Goal: Information Seeking & Learning: Learn about a topic

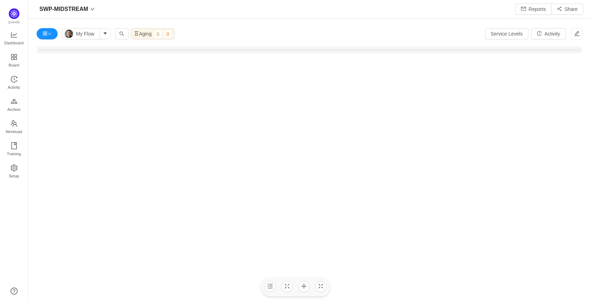
scroll to position [292, 547]
click at [15, 43] on span "Dashboard" at bounding box center [13, 43] width 19 height 14
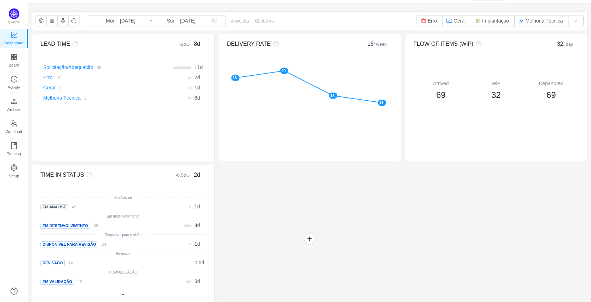
scroll to position [29, 0]
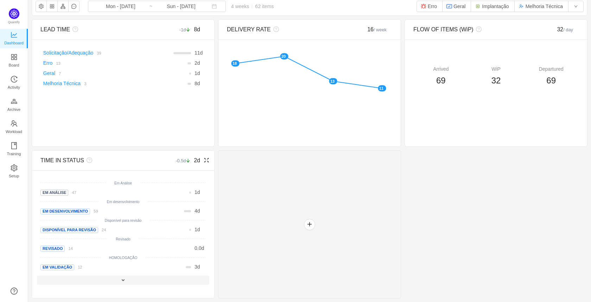
click at [121, 282] on span at bounding box center [123, 280] width 6 height 6
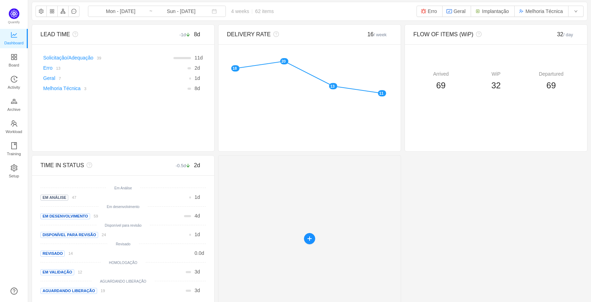
scroll to position [0, 0]
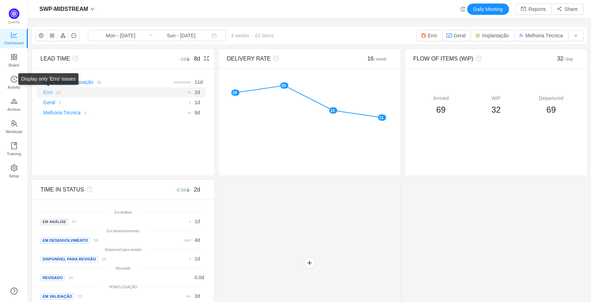
click at [48, 94] on link "Erro" at bounding box center [47, 92] width 9 height 6
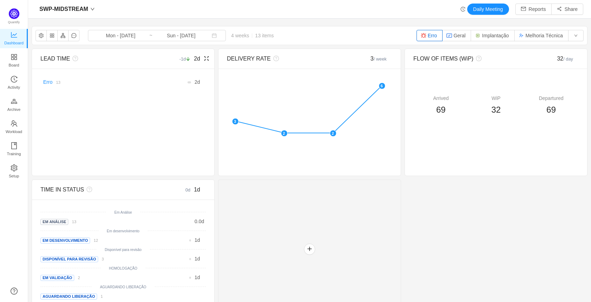
click at [200, 58] on icon "icon: fullscreen" at bounding box center [204, 59] width 9 height 6
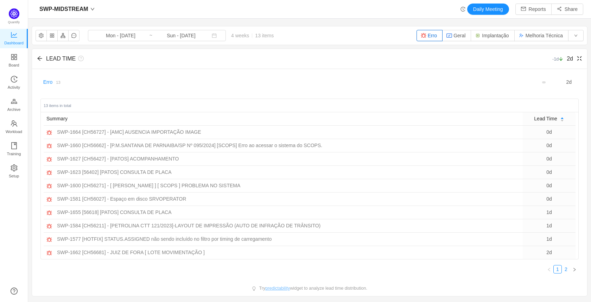
click at [563, 268] on link "2" at bounding box center [567, 269] width 8 height 8
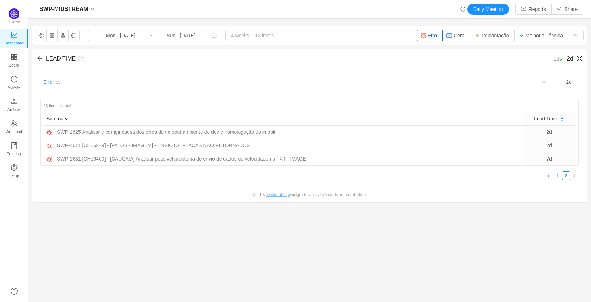
click at [554, 173] on link "1" at bounding box center [558, 176] width 8 height 8
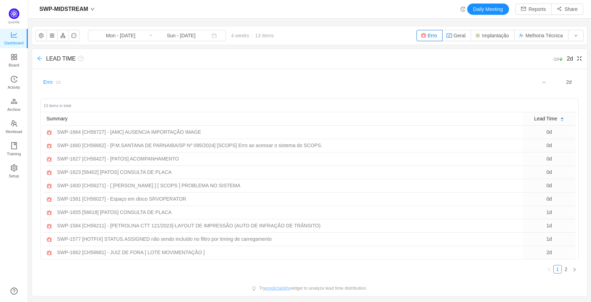
click at [38, 58] on icon "icon: arrow-left" at bounding box center [40, 59] width 6 height 6
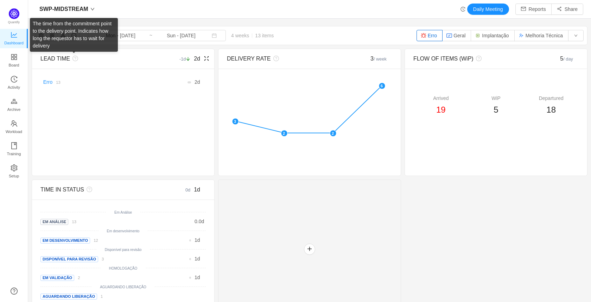
click at [75, 58] on icon "icon: question-circle" at bounding box center [76, 59] width 6 height 6
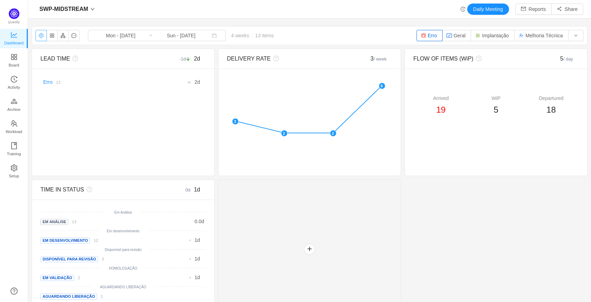
click at [44, 35] on button "button" at bounding box center [41, 35] width 11 height 11
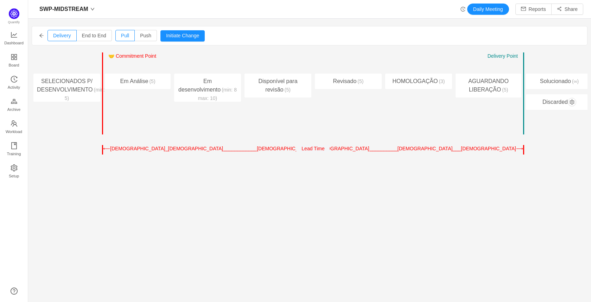
click at [135, 57] on span "🤝 Commitment Point" at bounding box center [132, 56] width 48 height 6
click at [143, 35] on span "Push" at bounding box center [145, 36] width 11 height 6
click at [140, 37] on input "Push" at bounding box center [140, 37] width 0 height 0
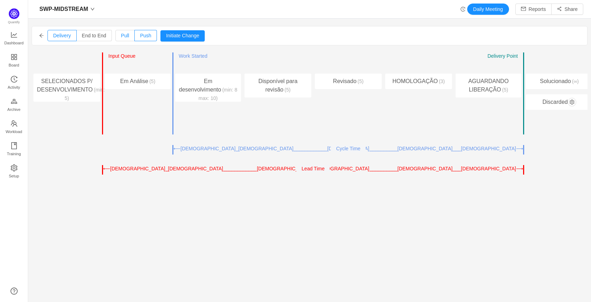
click at [130, 35] on label "Pull" at bounding box center [124, 35] width 19 height 11
click at [121, 37] on input "Pull" at bounding box center [121, 37] width 0 height 0
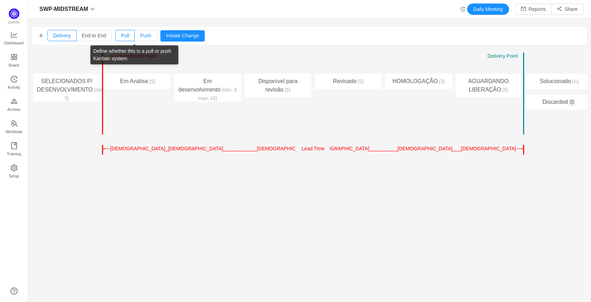
click at [148, 36] on span "Push" at bounding box center [145, 36] width 11 height 6
click at [140, 37] on input "Push" at bounding box center [140, 37] width 0 height 0
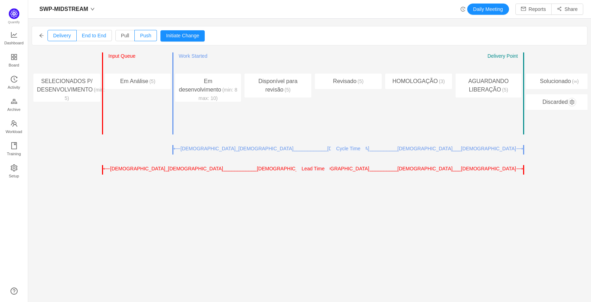
click at [104, 35] on span "End to End" at bounding box center [94, 36] width 24 height 6
click at [82, 37] on input "End to End" at bounding box center [82, 37] width 0 height 0
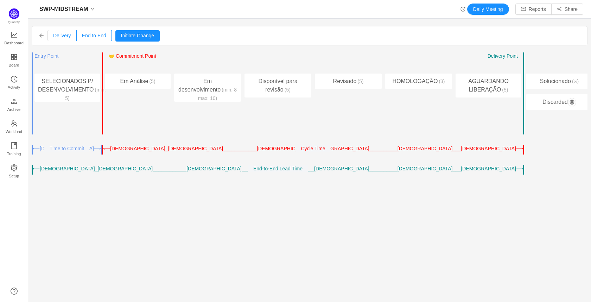
click at [68, 35] on span "Delivery" at bounding box center [62, 36] width 18 height 6
click at [53, 37] on input "Delivery" at bounding box center [53, 37] width 0 height 0
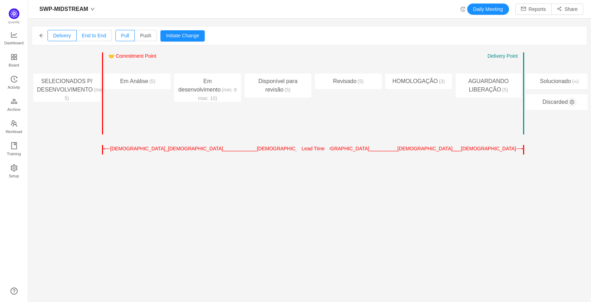
click at [87, 35] on span "End to End" at bounding box center [94, 36] width 24 height 6
click at [82, 37] on input "End to End" at bounding box center [82, 37] width 0 height 0
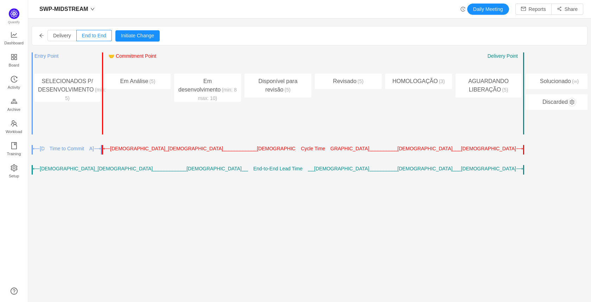
click at [43, 36] on icon "icon: arrow-left" at bounding box center [41, 35] width 5 height 5
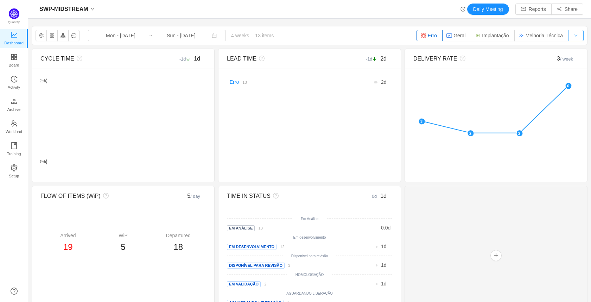
click at [572, 34] on button "button" at bounding box center [576, 35] width 15 height 11
click at [545, 52] on li "Solicitação/Adequação" at bounding box center [552, 49] width 64 height 11
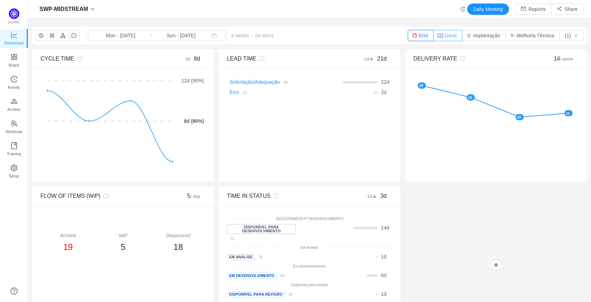
click at [434, 38] on button "Geral" at bounding box center [448, 35] width 29 height 11
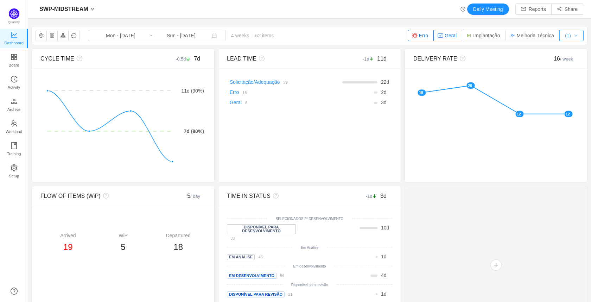
click at [560, 37] on button "(1)" at bounding box center [572, 35] width 24 height 11
click at [478, 32] on button "Implantação" at bounding box center [484, 35] width 44 height 11
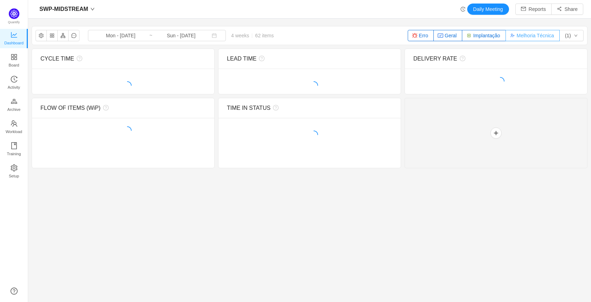
click at [530, 33] on button "Melhoria Técnica" at bounding box center [533, 35] width 54 height 11
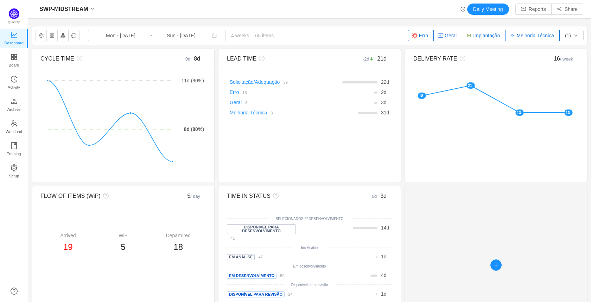
click at [475, 229] on div at bounding box center [496, 265] width 183 height 158
click at [62, 59] on span "CYCLE TIME" at bounding box center [57, 59] width 34 height 6
click at [425, 36] on button "Erro" at bounding box center [421, 35] width 26 height 11
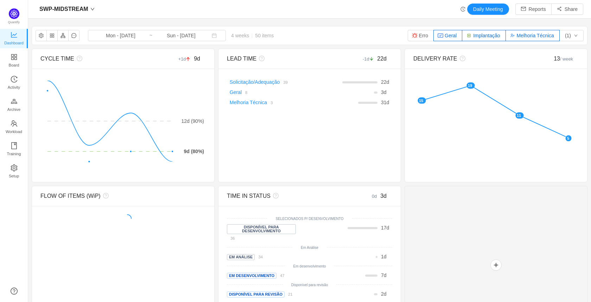
click at [447, 36] on button "Geral" at bounding box center [448, 35] width 29 height 11
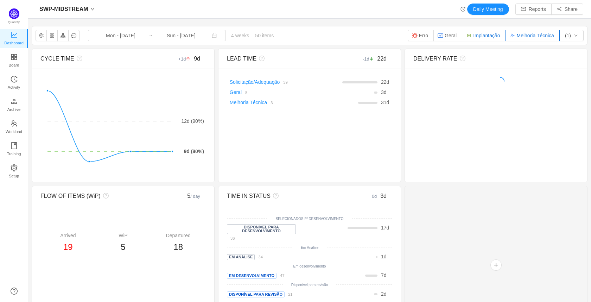
click at [474, 35] on button "Implantação" at bounding box center [484, 35] width 44 height 11
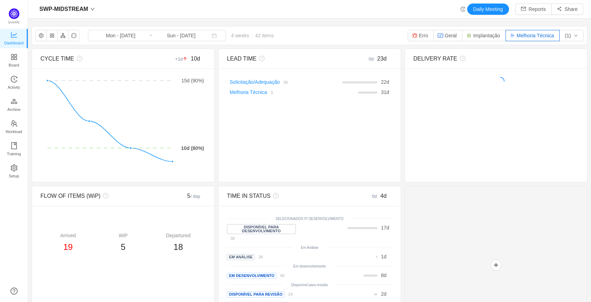
click at [532, 37] on button "Melhoria Técnica" at bounding box center [533, 35] width 54 height 11
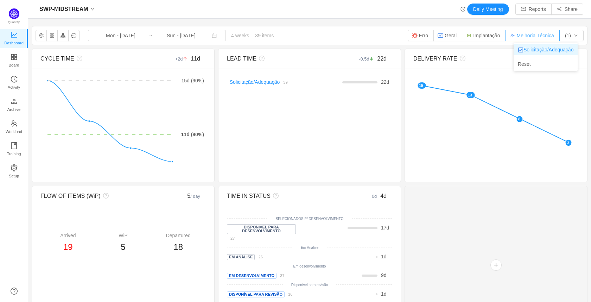
click at [551, 35] on button "Melhoria Técnica" at bounding box center [533, 35] width 54 height 11
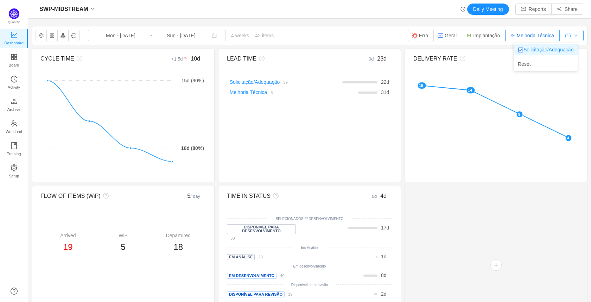
click at [571, 36] on button "(1)" at bounding box center [572, 35] width 24 height 11
click at [557, 52] on li "Solicitação/Adequação" at bounding box center [546, 49] width 64 height 11
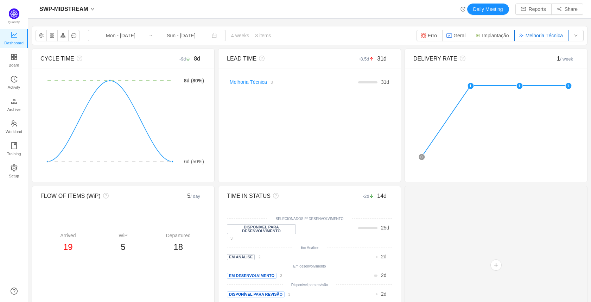
click at [551, 35] on button "Melhoria Técnica" at bounding box center [542, 35] width 54 height 11
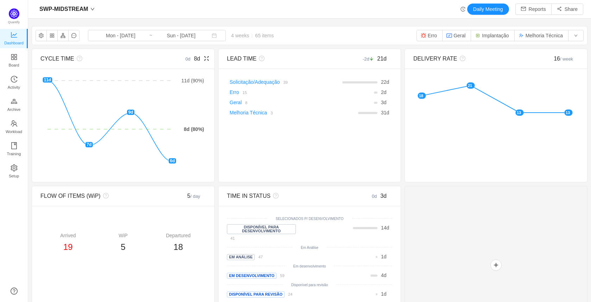
click at [205, 59] on icon "icon: fullscreen" at bounding box center [207, 59] width 6 height 6
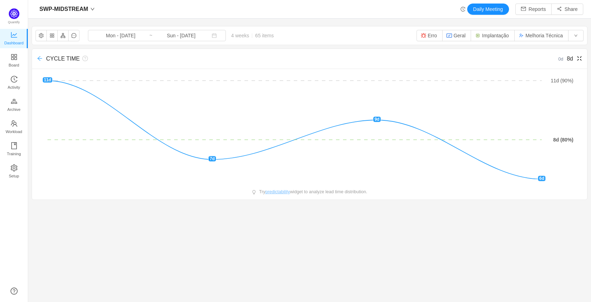
click at [39, 58] on icon "icon: arrow-left" at bounding box center [39, 58] width 5 height 5
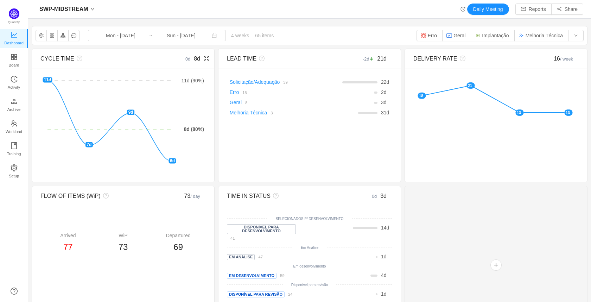
click at [51, 59] on span "CYCLE TIME" at bounding box center [57, 59] width 34 height 6
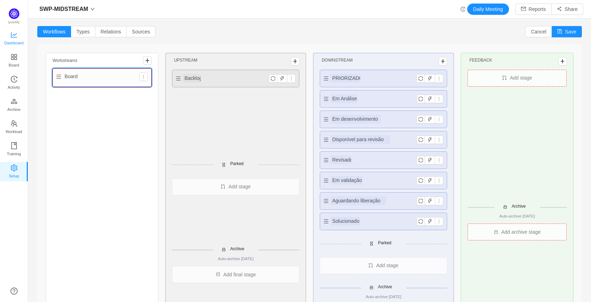
click at [13, 34] on icon "icon: line-chart" at bounding box center [14, 34] width 7 height 7
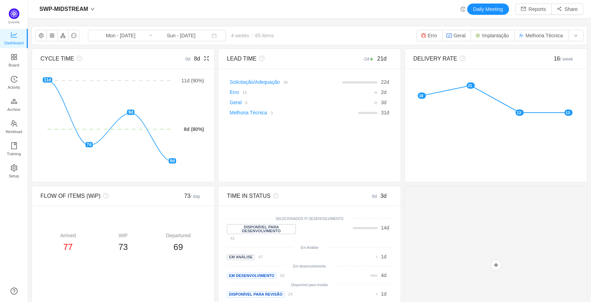
click at [204, 59] on icon "icon: fullscreen" at bounding box center [207, 59] width 6 height 6
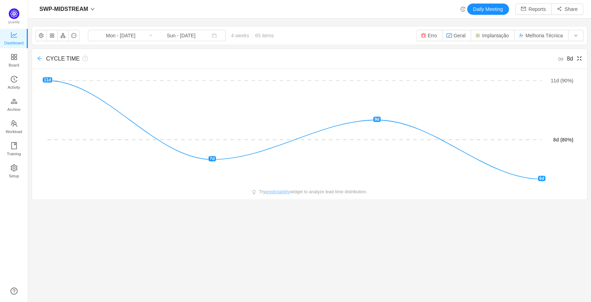
click at [39, 59] on icon "icon: arrow-left" at bounding box center [40, 59] width 6 height 6
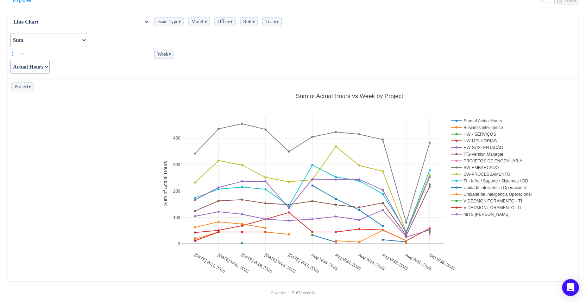
scroll to position [54, 0]
click at [496, 120] on rect at bounding box center [495, 120] width 91 height 7
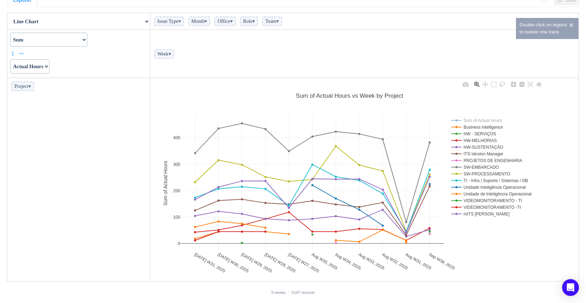
click at [482, 127] on rect at bounding box center [495, 127] width 91 height 7
click at [491, 133] on rect at bounding box center [495, 134] width 91 height 7
click at [489, 140] on rect at bounding box center [495, 140] width 91 height 7
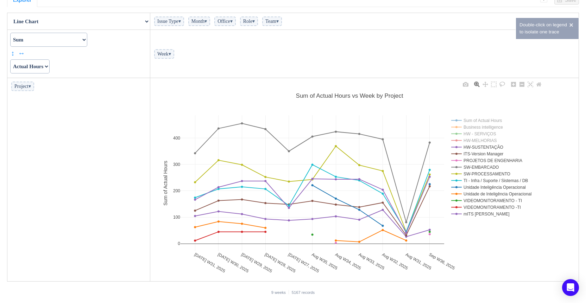
click at [490, 146] on rect at bounding box center [495, 147] width 91 height 7
click at [491, 154] on rect at bounding box center [495, 154] width 91 height 7
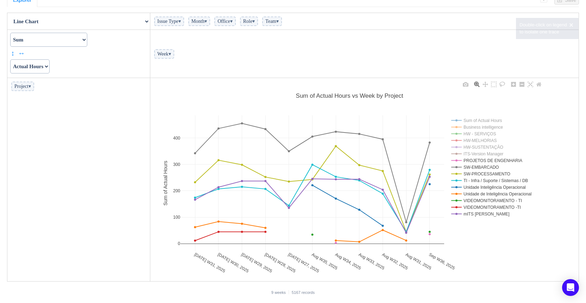
click at [491, 160] on rect at bounding box center [495, 160] width 91 height 7
click at [491, 167] on rect at bounding box center [495, 167] width 91 height 7
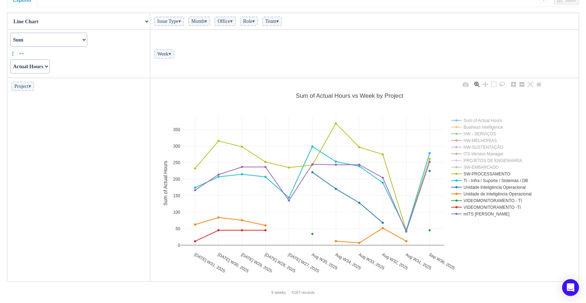
click at [491, 182] on rect at bounding box center [495, 180] width 91 height 7
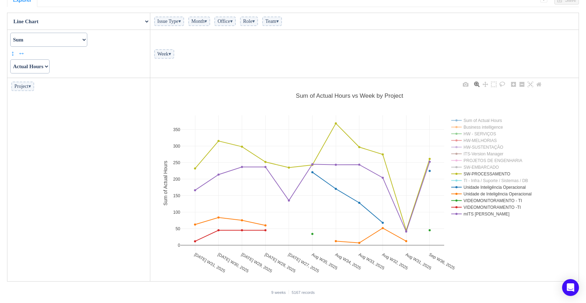
click at [491, 187] on rect at bounding box center [495, 187] width 91 height 7
click at [491, 194] on rect at bounding box center [495, 194] width 91 height 7
click at [490, 200] on rect at bounding box center [495, 201] width 91 height 7
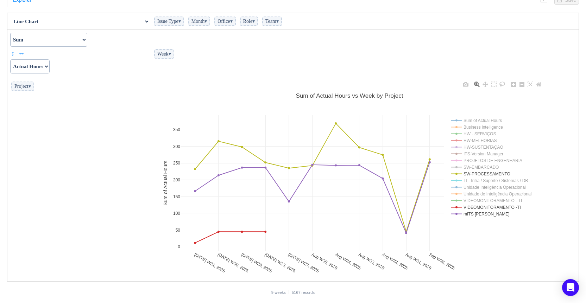
click at [486, 210] on rect at bounding box center [495, 207] width 91 height 7
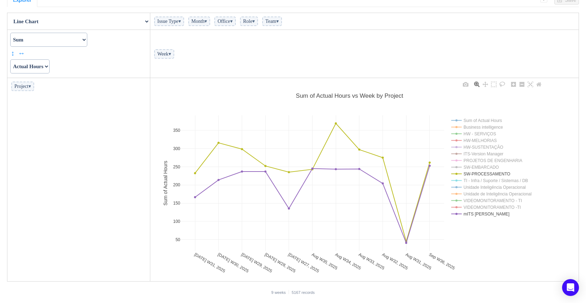
click at [485, 214] on rect at bounding box center [495, 214] width 91 height 7
